Goal: Information Seeking & Learning: Learn about a topic

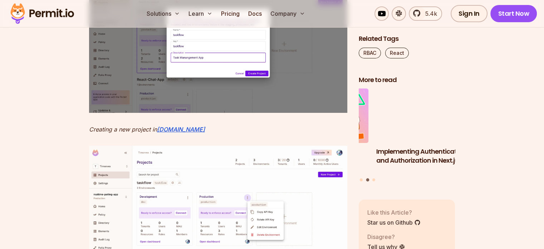
scroll to position [2483, 0]
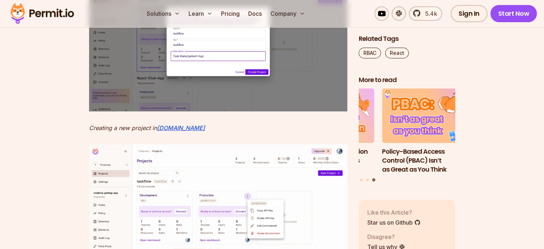
click at [228, 111] on img at bounding box center [218, 41] width 258 height 139
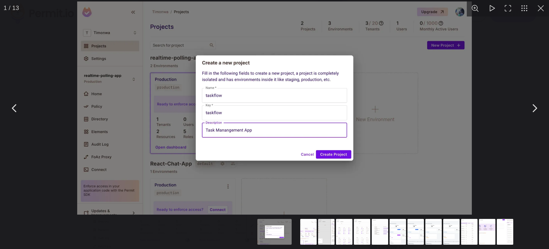
click at [538, 7] on button "You can close this modal content with the ESC key" at bounding box center [541, 8] width 16 height 16
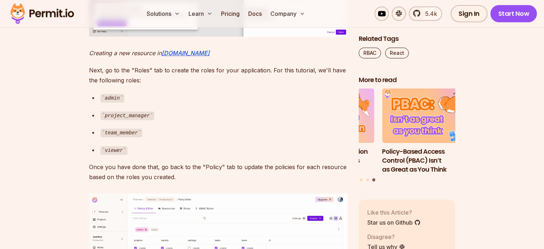
scroll to position [3108, 0]
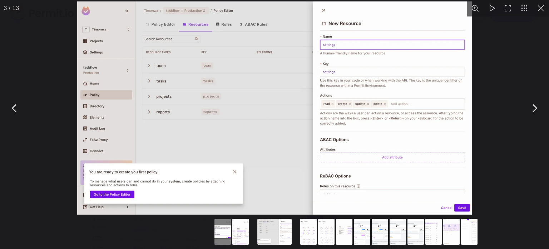
click at [540, 7] on button "You can close this modal content with the ESC key" at bounding box center [541, 8] width 16 height 16
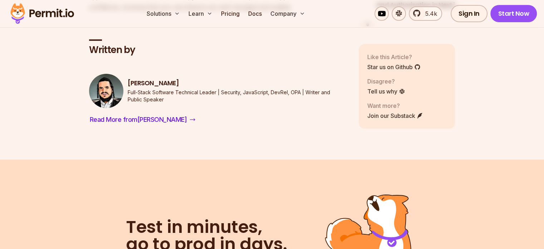
scroll to position [7858, 0]
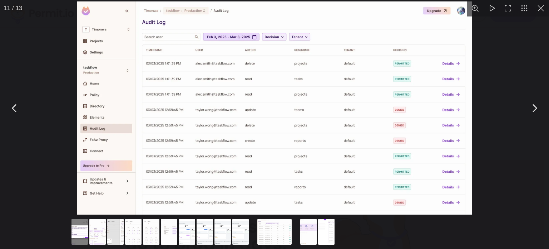
click at [533, 106] on button "You can close this modal content with the ESC key" at bounding box center [535, 108] width 18 height 18
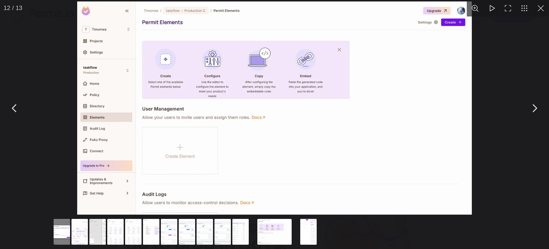
click at [533, 106] on button "You can close this modal content with the ESC key" at bounding box center [535, 108] width 18 height 18
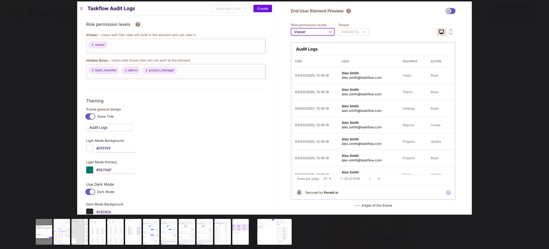
click at [533, 106] on button "You can close this modal content with the ESC key" at bounding box center [535, 108] width 18 height 18
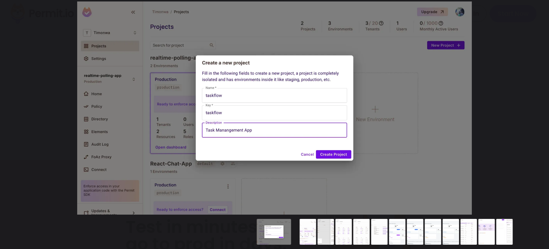
click at [533, 106] on button "You can close this modal content with the ESC key" at bounding box center [535, 108] width 18 height 18
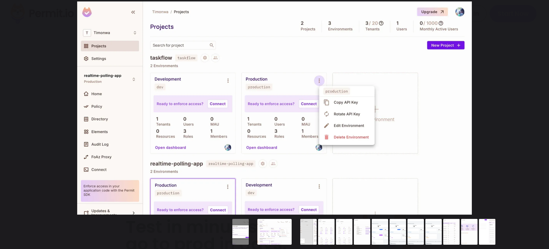
click at [533, 106] on button "You can close this modal content with the ESC key" at bounding box center [535, 108] width 18 height 18
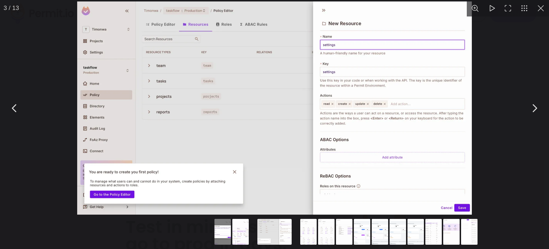
click at [13, 109] on button "You can close this modal content with the ESC key" at bounding box center [15, 108] width 18 height 18
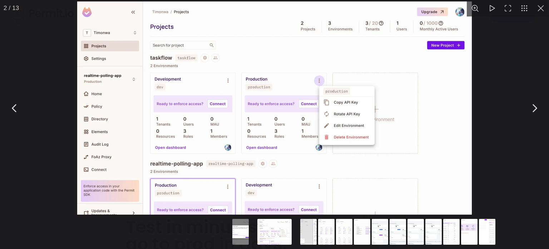
click at [13, 109] on button "You can close this modal content with the ESC key" at bounding box center [15, 108] width 18 height 18
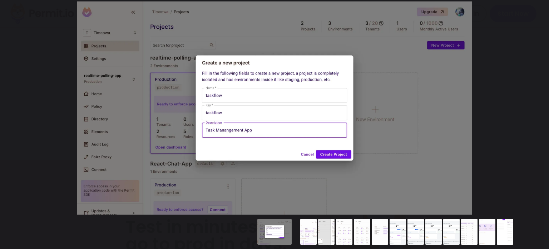
click at [13, 109] on button "You can close this modal content with the ESC key" at bounding box center [15, 108] width 18 height 18
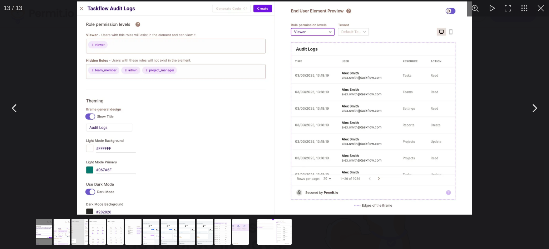
click at [534, 112] on button "You can close this modal content with the ESC key" at bounding box center [535, 108] width 18 height 18
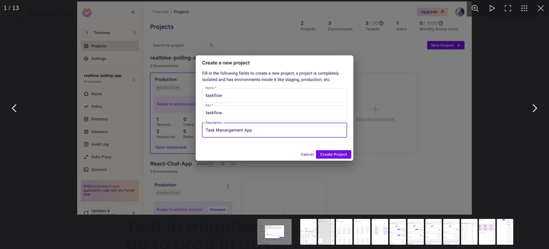
click at [534, 112] on button "You can close this modal content with the ESC key" at bounding box center [535, 108] width 18 height 18
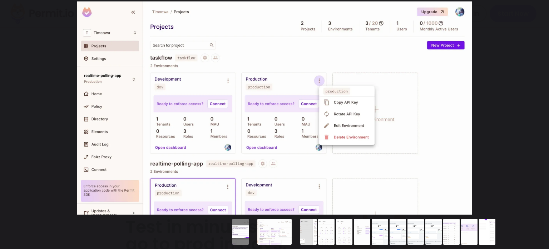
click at [534, 112] on button "You can close this modal content with the ESC key" at bounding box center [535, 108] width 18 height 18
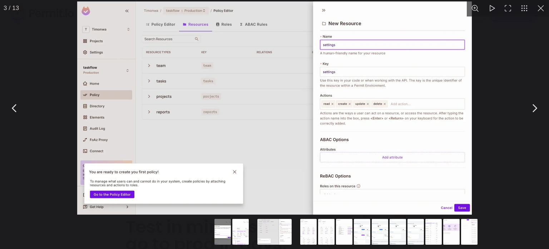
click at [542, 5] on button "You can close this modal content with the ESC key" at bounding box center [541, 8] width 16 height 16
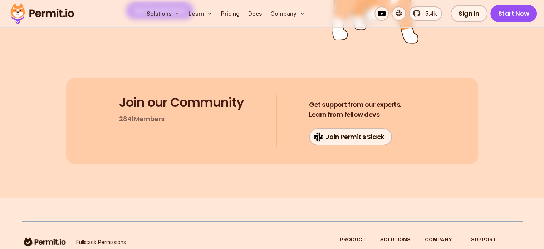
scroll to position [8235, 0]
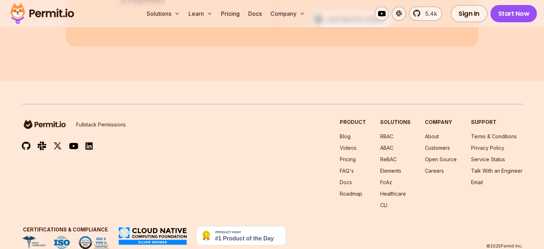
drag, startPoint x: 89, startPoint y: 177, endPoint x: 267, endPoint y: 220, distance: 182.5
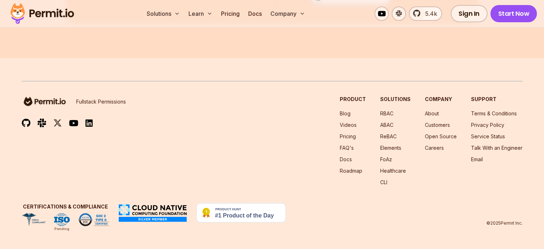
scroll to position [8842, 0]
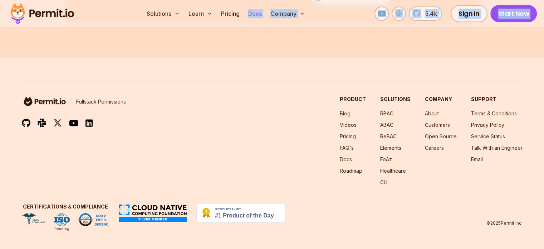
drag, startPoint x: 88, startPoint y: 128, endPoint x: 295, endPoint y: 14, distance: 236.6
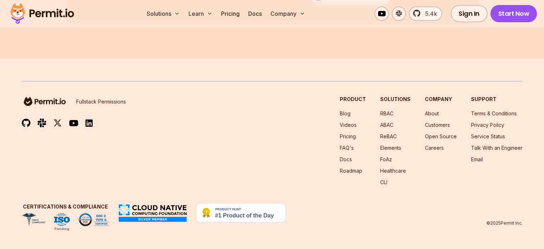
drag, startPoint x: 260, startPoint y: 111, endPoint x: 17, endPoint y: 131, distance: 243.8
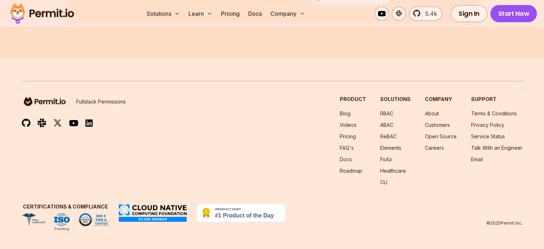
drag, startPoint x: 332, startPoint y: 174, endPoint x: 254, endPoint y: 173, distance: 78.0
drag, startPoint x: 176, startPoint y: 180, endPoint x: 182, endPoint y: 184, distance: 7.2
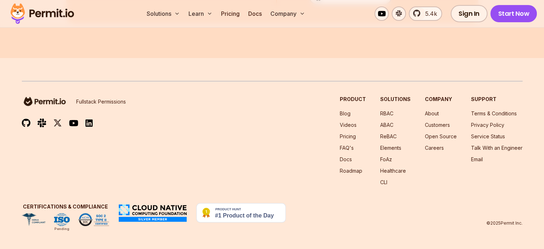
drag, startPoint x: 182, startPoint y: 195, endPoint x: 256, endPoint y: 198, distance: 74.5
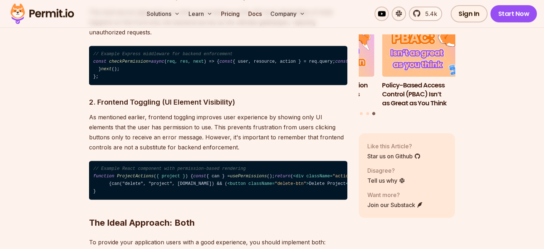
scroll to position [1104, 0]
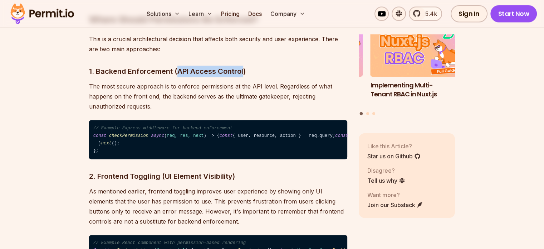
drag, startPoint x: 242, startPoint y: 70, endPoint x: 175, endPoint y: 73, distance: 66.9
click at [175, 73] on h3 "1. Backend Enforcement (API Access Control)" at bounding box center [218, 70] width 258 height 11
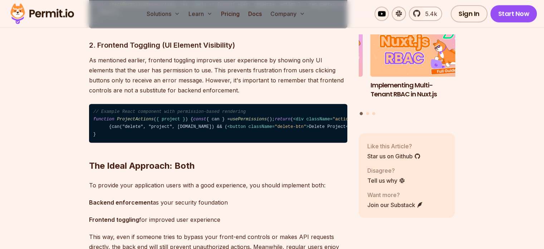
scroll to position [1238, 0]
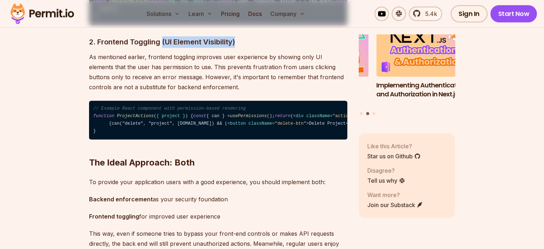
drag, startPoint x: 163, startPoint y: 100, endPoint x: 252, endPoint y: 96, distance: 88.8
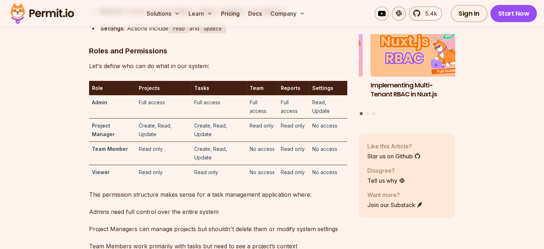
scroll to position [2092, 0]
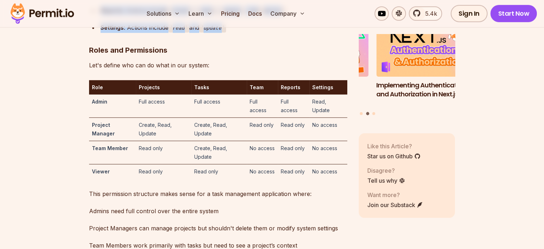
drag, startPoint x: 241, startPoint y: 161, endPoint x: 128, endPoint y: 82, distance: 137.6
click at [246, 33] on div "Settings : Actions include read and update" at bounding box center [224, 28] width 247 height 10
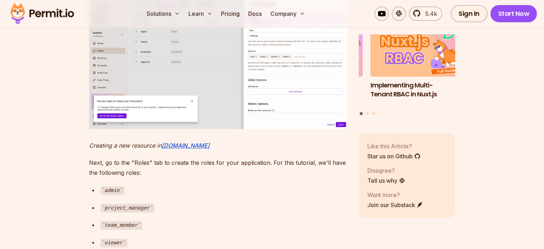
scroll to position [2958, 0]
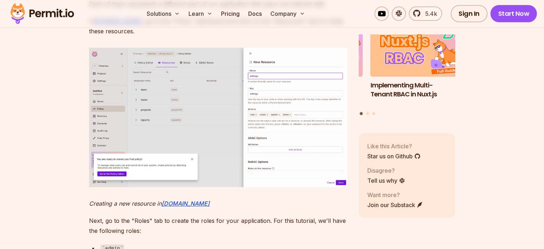
click at [368, 112] on li "Select a slide to show" at bounding box center [367, 113] width 3 height 3
click at [376, 109] on div "Implementing Authentication and Authorization in Next.js Policy-Based Access Co…" at bounding box center [407, 70] width 97 height 94
click at [374, 112] on button "Go to slide 3" at bounding box center [373, 113] width 3 height 3
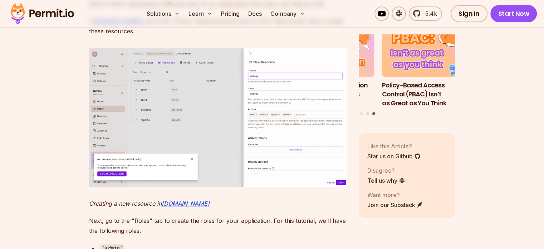
click at [367, 112] on button "Go to slide 2" at bounding box center [367, 113] width 3 height 3
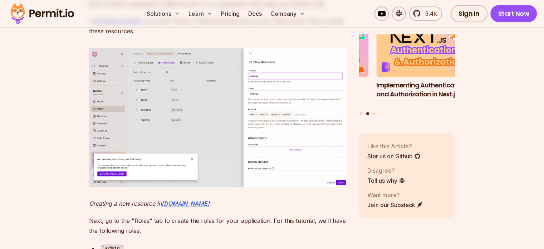
scroll to position [45, 0]
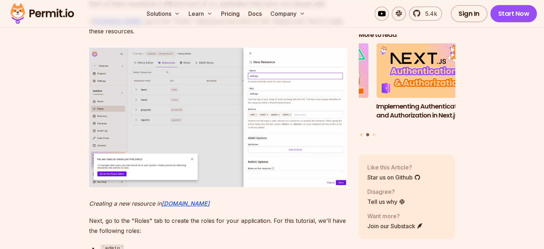
click at [362, 133] on button "Go to slide 1" at bounding box center [361, 134] width 3 height 3
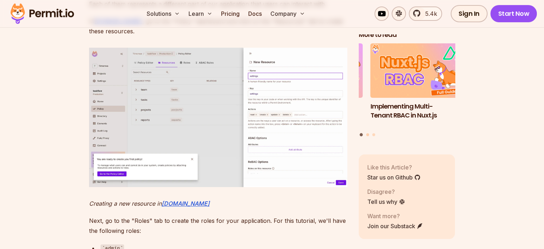
click at [368, 133] on button "Go to slide 2" at bounding box center [367, 134] width 3 height 3
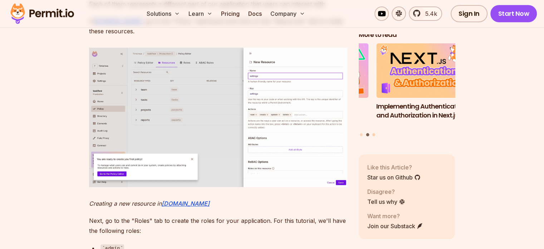
click at [374, 133] on button "Go to slide 3" at bounding box center [373, 134] width 3 height 3
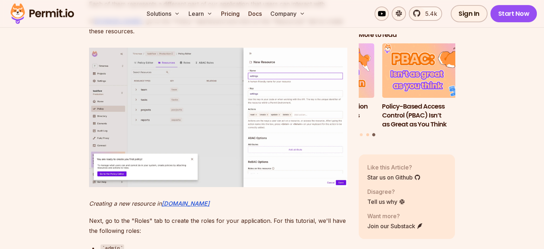
click at [368, 133] on button "Go to slide 2" at bounding box center [367, 134] width 3 height 3
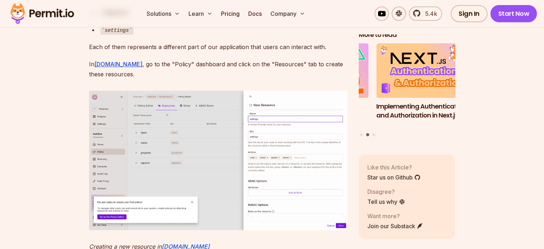
scroll to position [2925, 0]
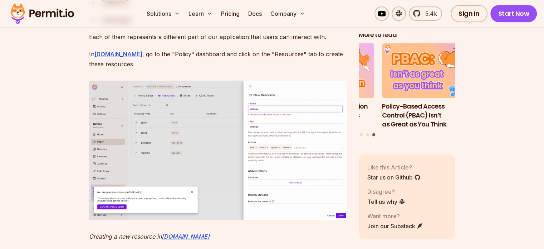
drag, startPoint x: 127, startPoint y: 152, endPoint x: 138, endPoint y: 147, distance: 12.0
click at [138, 25] on div "settings" at bounding box center [224, 20] width 247 height 10
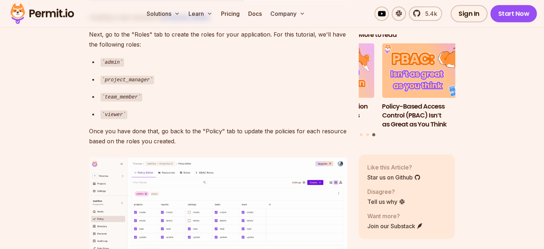
scroll to position [3144, 0]
